Goal: Navigation & Orientation: Find specific page/section

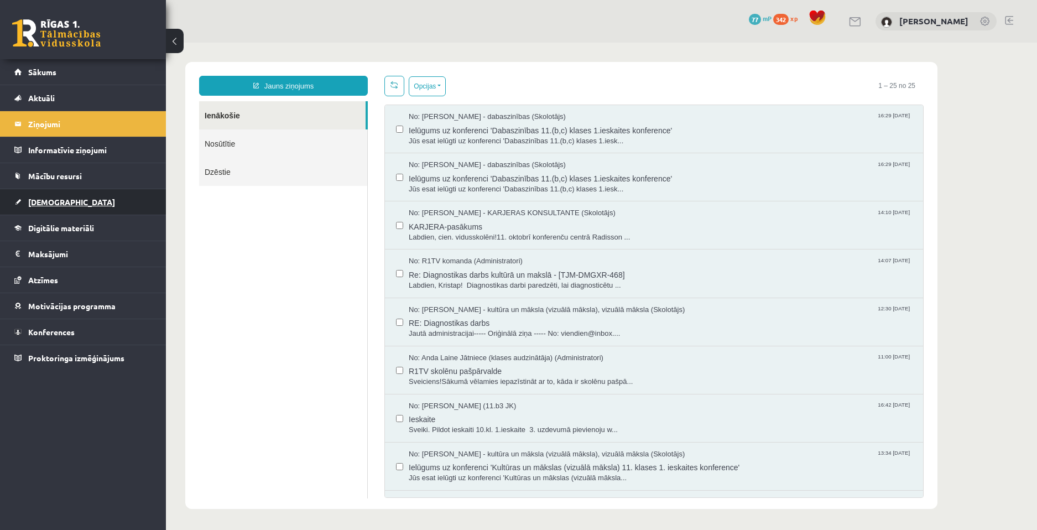
click at [63, 200] on link "[DEMOGRAPHIC_DATA]" at bounding box center [83, 201] width 138 height 25
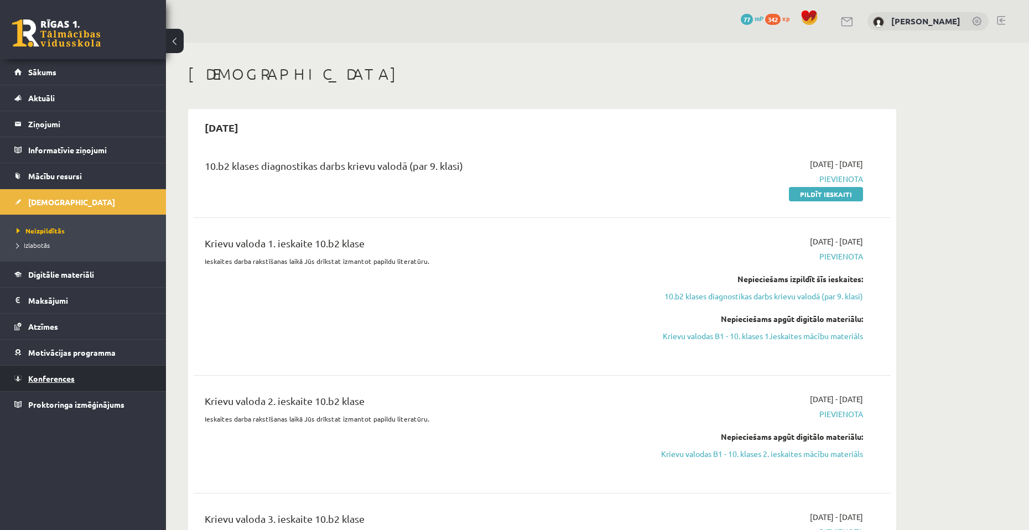
click at [121, 366] on link "Konferences" at bounding box center [83, 378] width 138 height 25
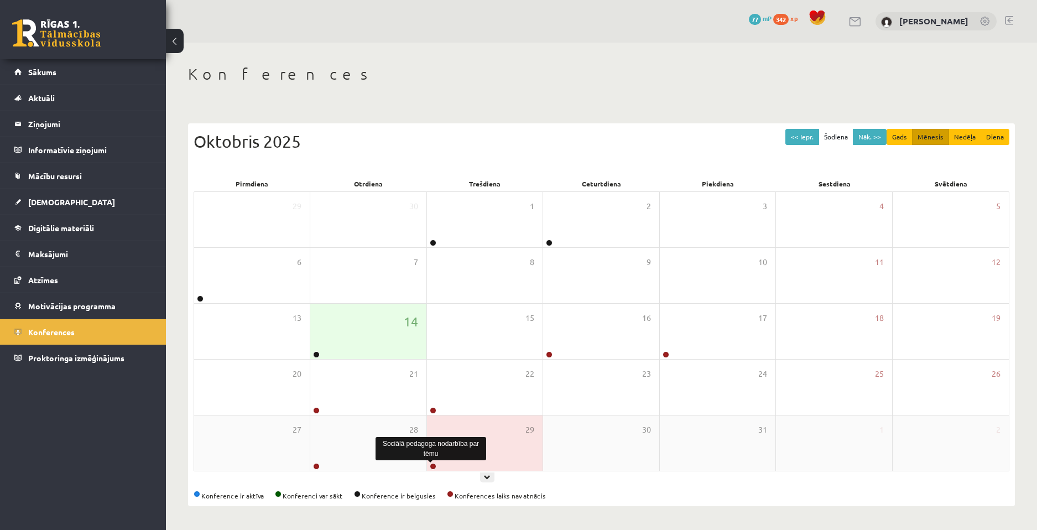
click at [433, 463] on link at bounding box center [433, 466] width 7 height 7
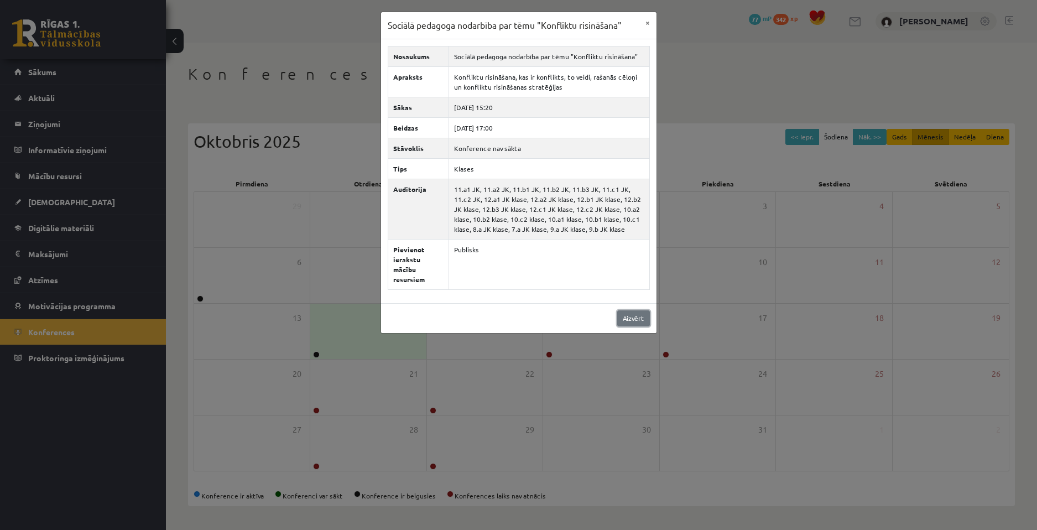
click at [622, 310] on link "Aizvērt" at bounding box center [633, 318] width 33 height 16
